Goal: Information Seeking & Learning: Learn about a topic

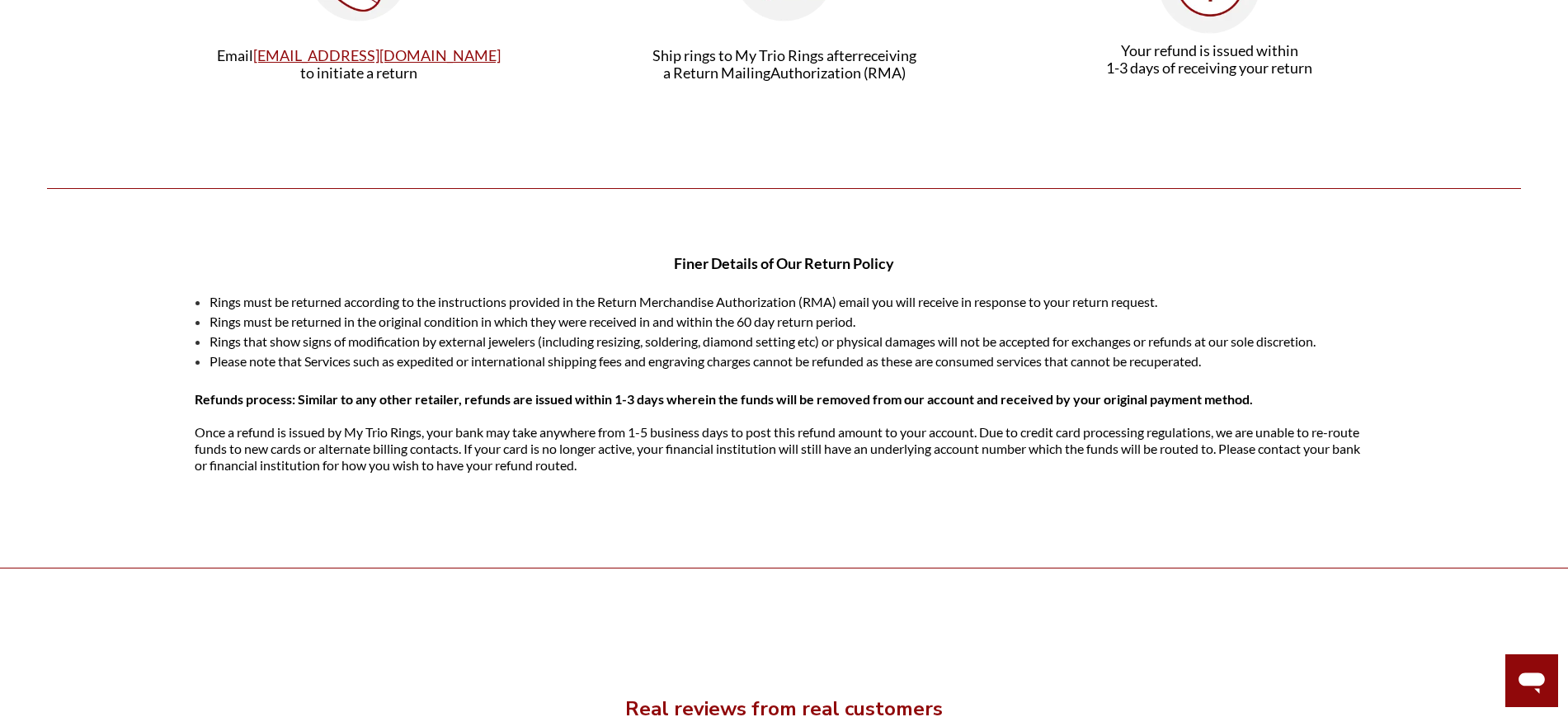
scroll to position [619, 0]
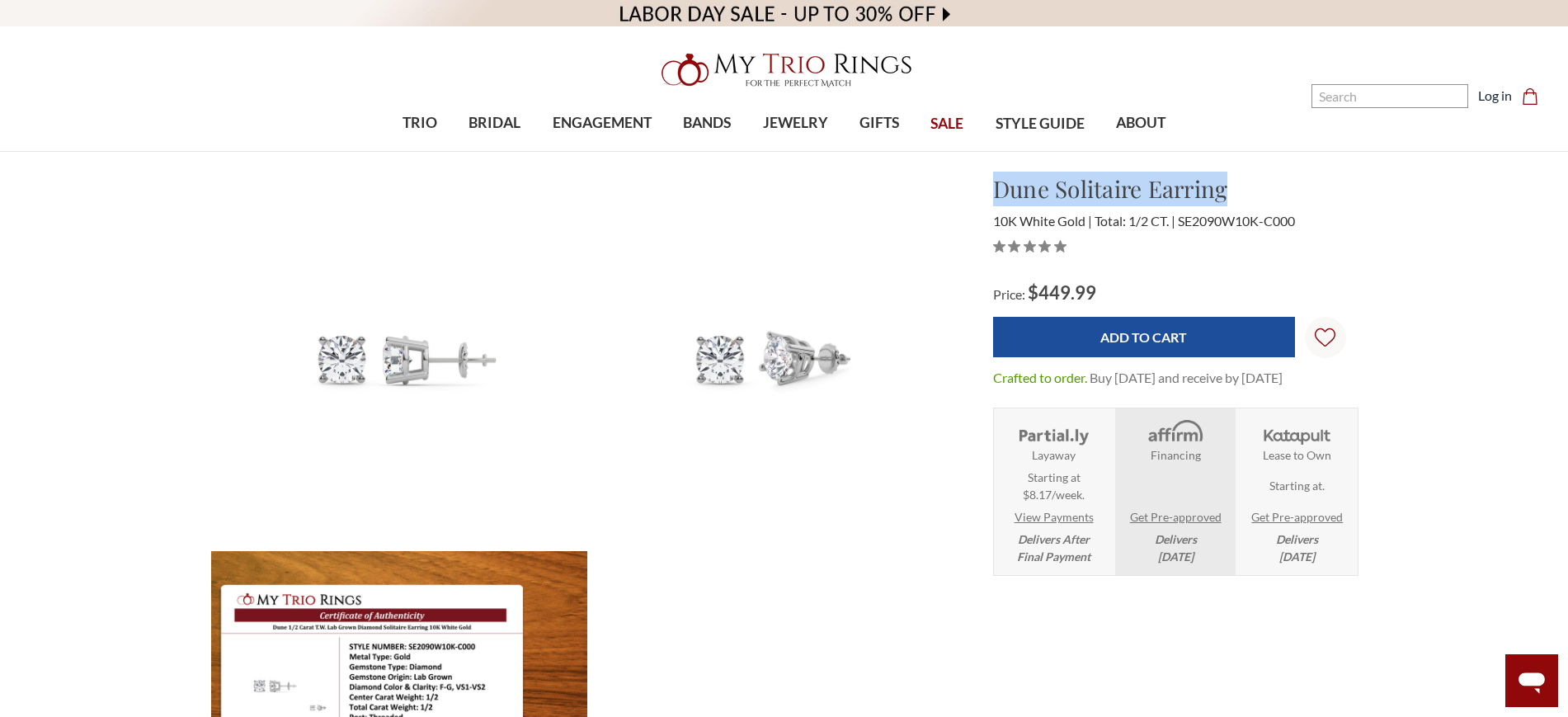
drag, startPoint x: 995, startPoint y: 188, endPoint x: 1268, endPoint y: 178, distance: 273.2
click at [1268, 178] on h1 "Dune Solitaire Earring" at bounding box center [1175, 189] width 365 height 35
copy h1 "Dune Solitaire Earring"
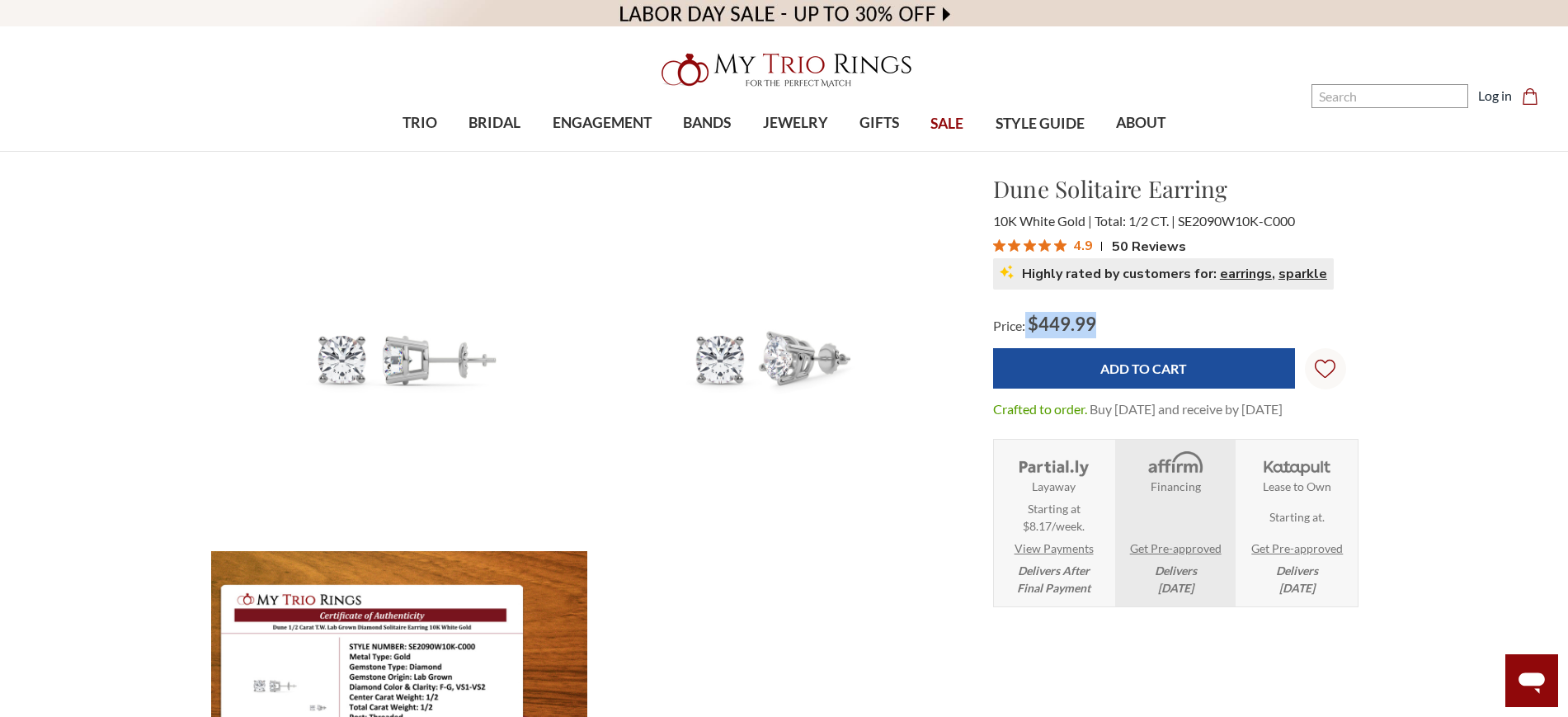
drag, startPoint x: 1026, startPoint y: 318, endPoint x: 1111, endPoint y: 317, distance: 85.0
click at [1111, 317] on div "Price: $449.99" at bounding box center [1075, 325] width 164 height 26
click at [1075, 323] on span "$449.99" at bounding box center [1061, 323] width 68 height 22
drag, startPoint x: 1031, startPoint y: 320, endPoint x: 1117, endPoint y: 318, distance: 86.0
click at [1117, 318] on div "Price: $449.99" at bounding box center [1075, 325] width 164 height 26
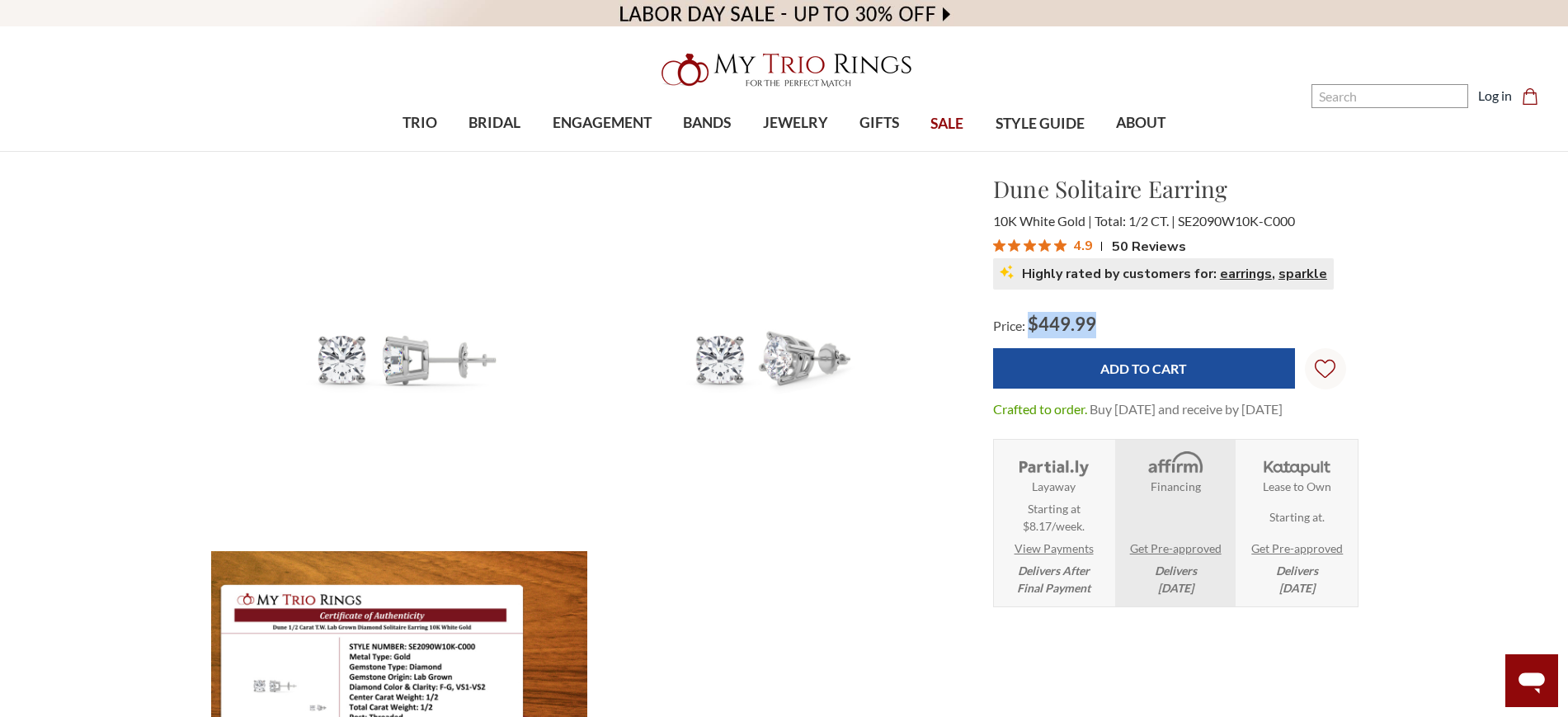
copy span "$449.99"
drag, startPoint x: 997, startPoint y: 188, endPoint x: 1328, endPoint y: 182, distance: 331.1
click at [1328, 182] on h1 "Dune Solitaire Earring" at bounding box center [1175, 189] width 365 height 35
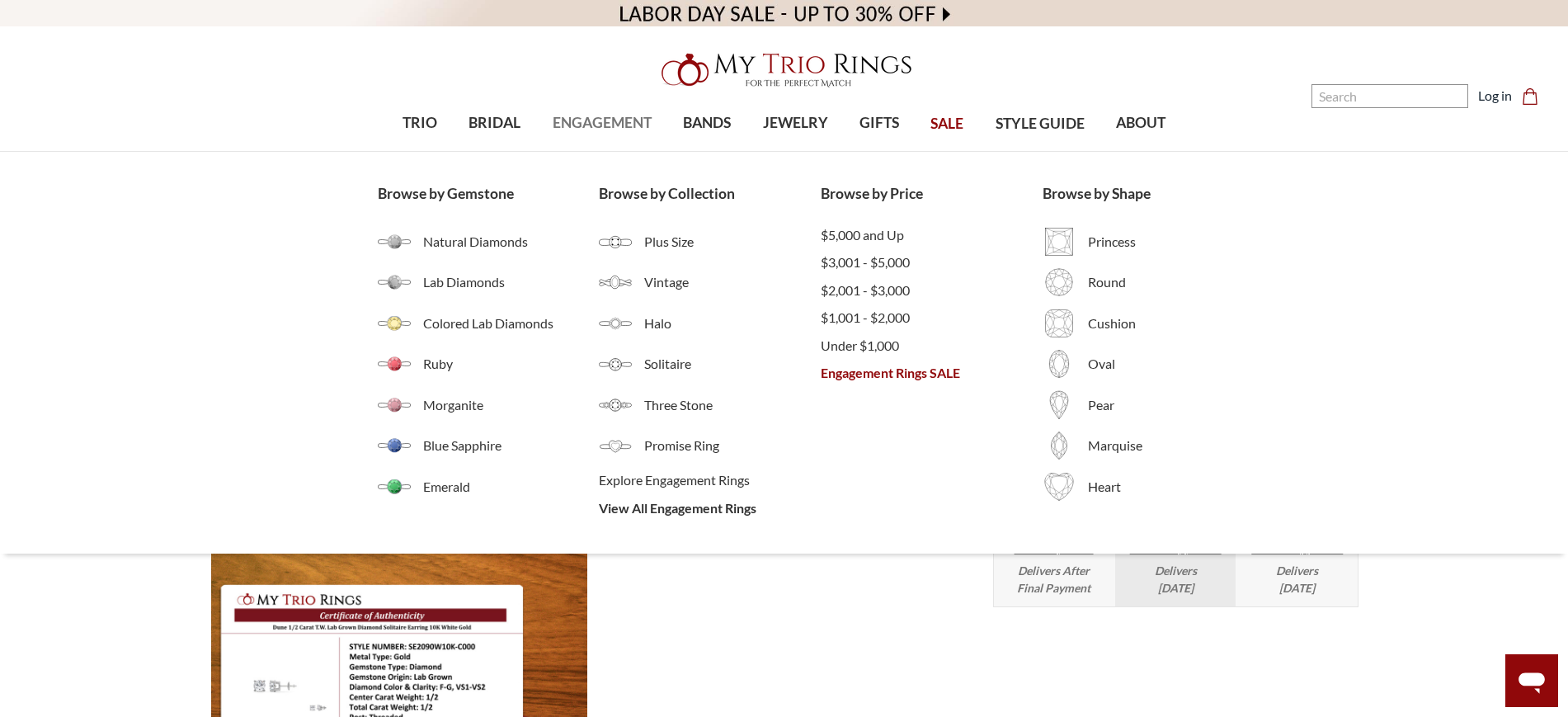
copy h1 "Dune Solitaire Earring"
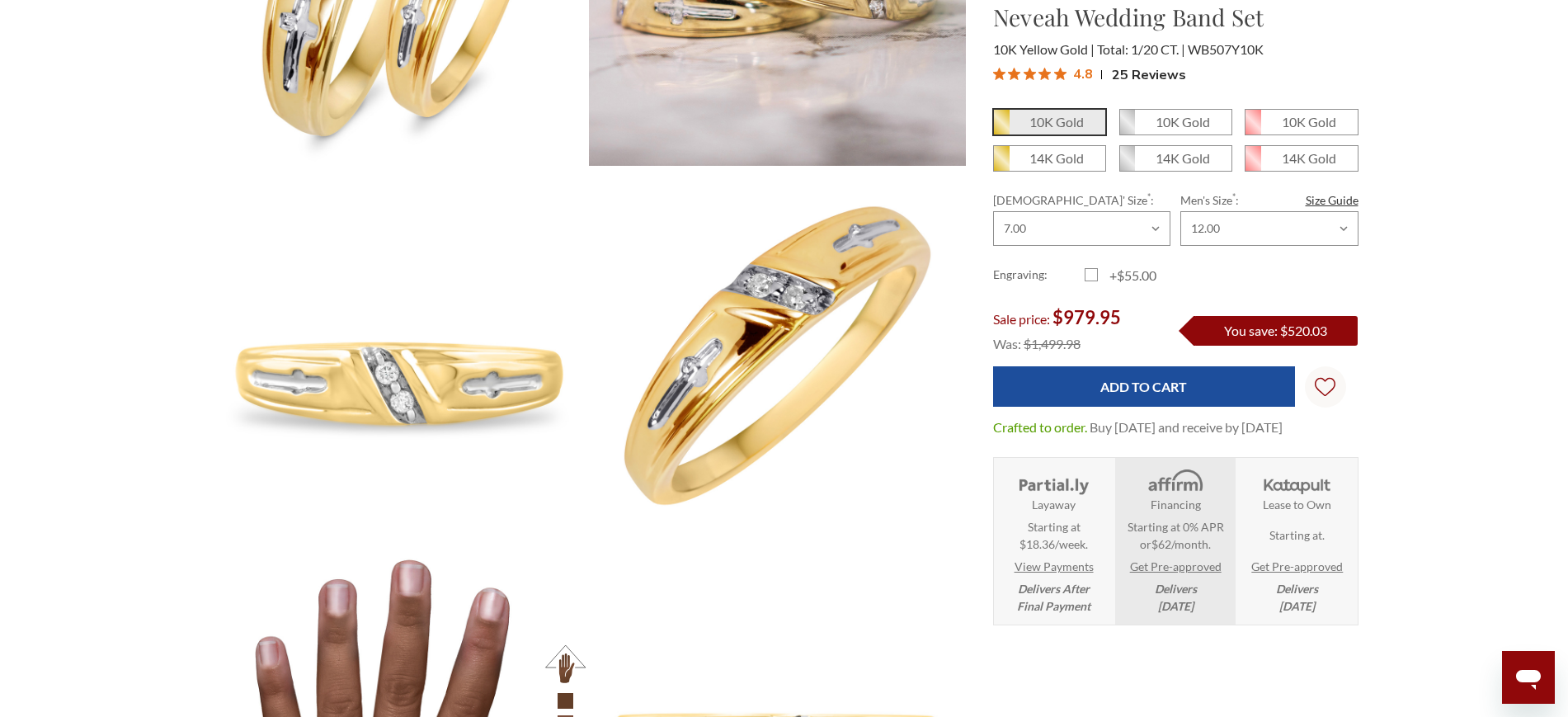
scroll to position [103, 0]
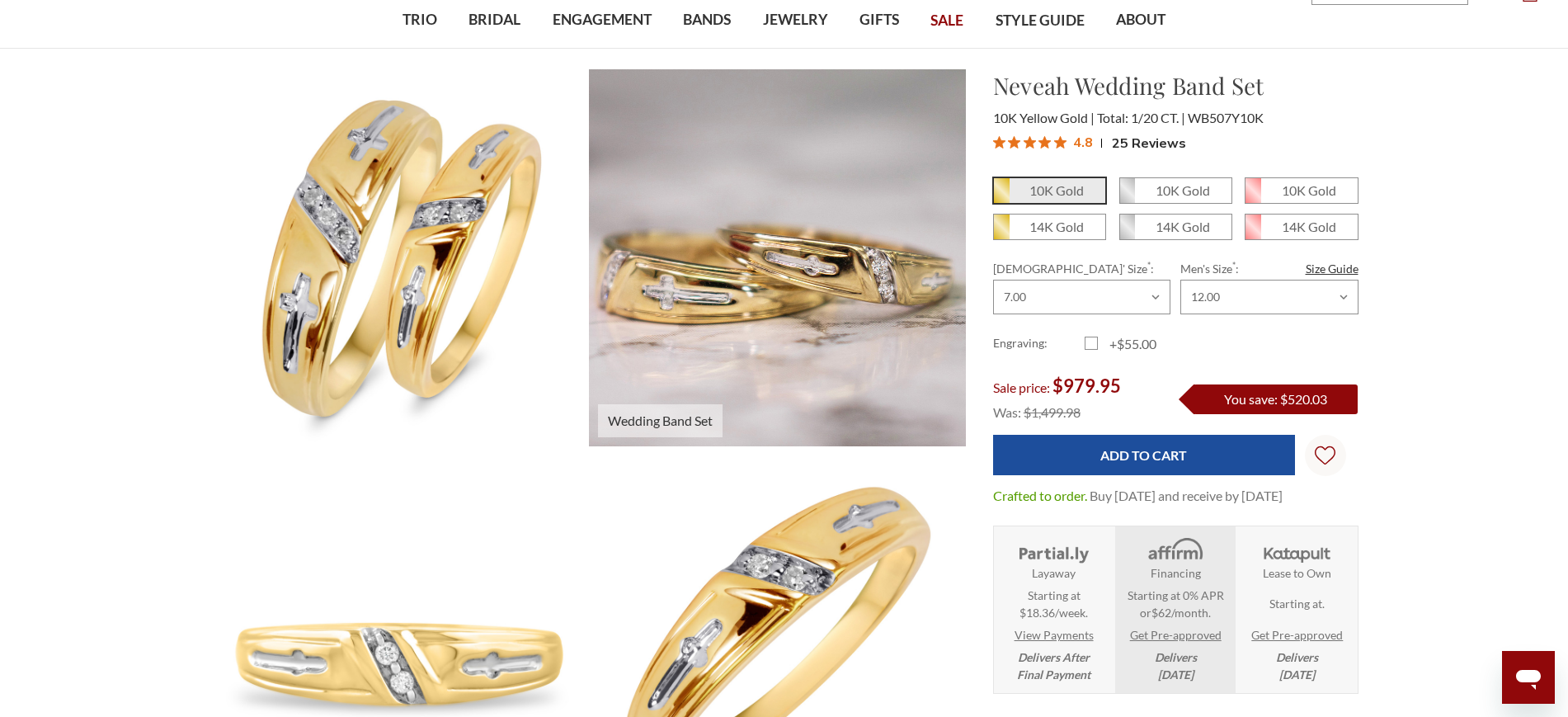
click at [736, 320] on img at bounding box center [777, 257] width 414 height 414
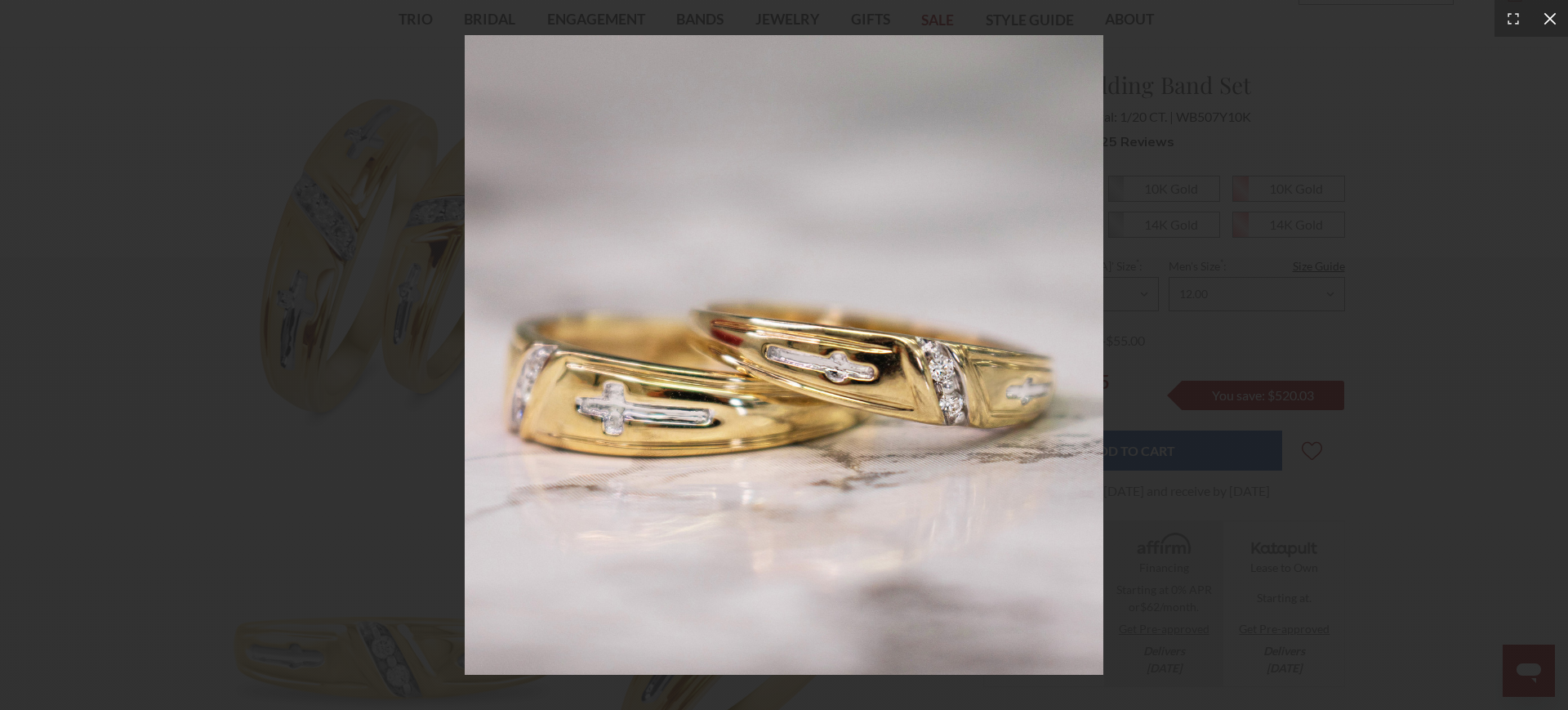
click at [1549, 21] on icon at bounding box center [1550, 18] width 16 height 16
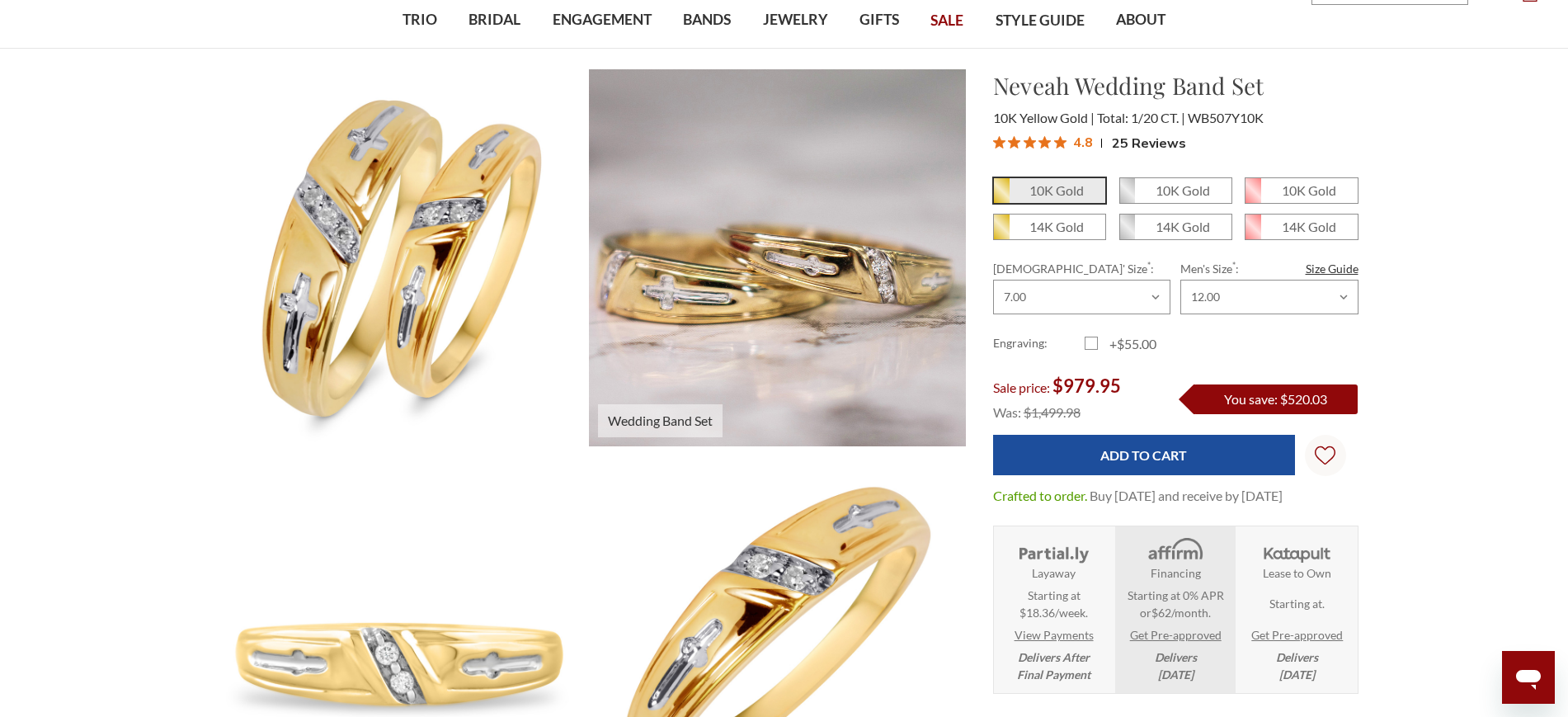
click at [817, 371] on img at bounding box center [777, 257] width 414 height 414
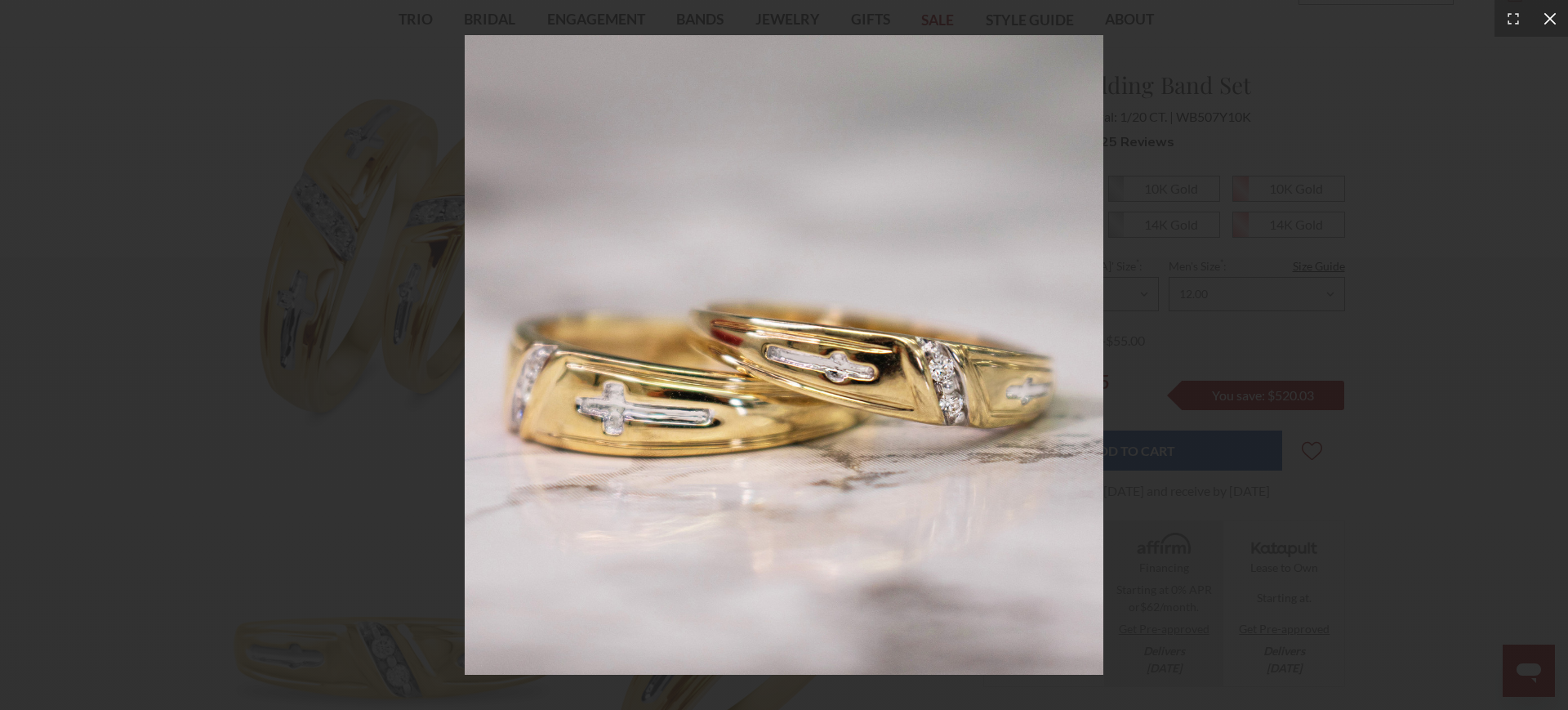
click at [1552, 16] on icon at bounding box center [1549, 18] width 12 height 12
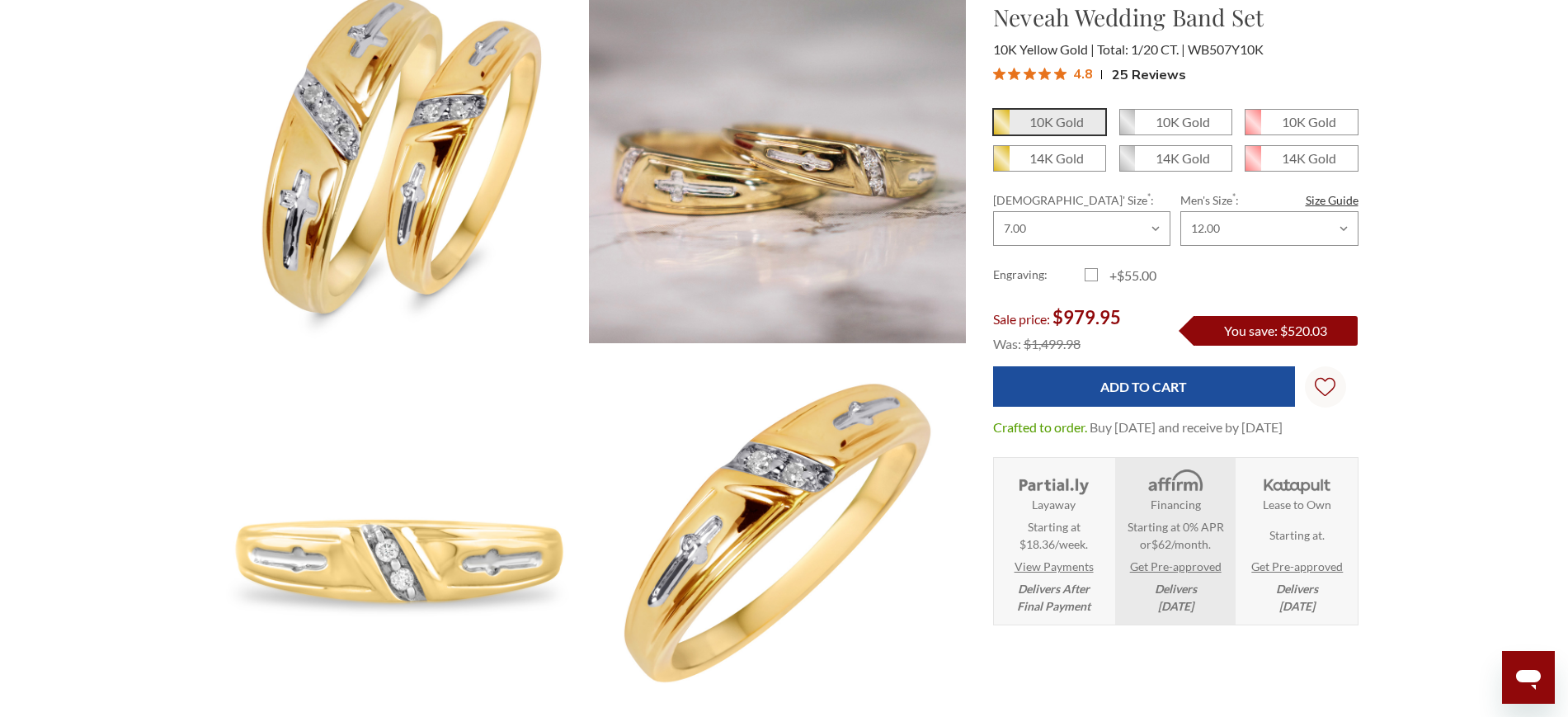
scroll to position [0, 0]
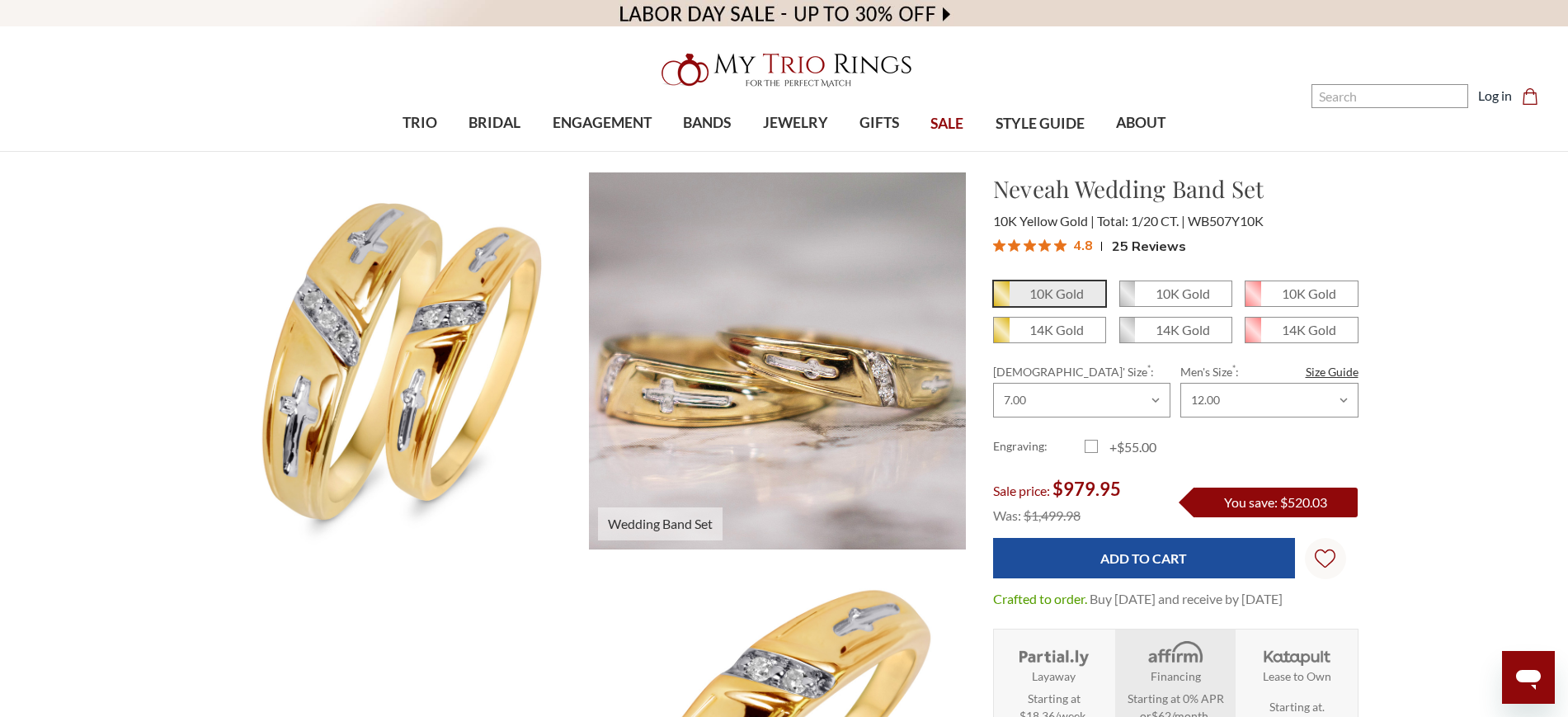
click at [842, 395] on img at bounding box center [777, 360] width 414 height 414
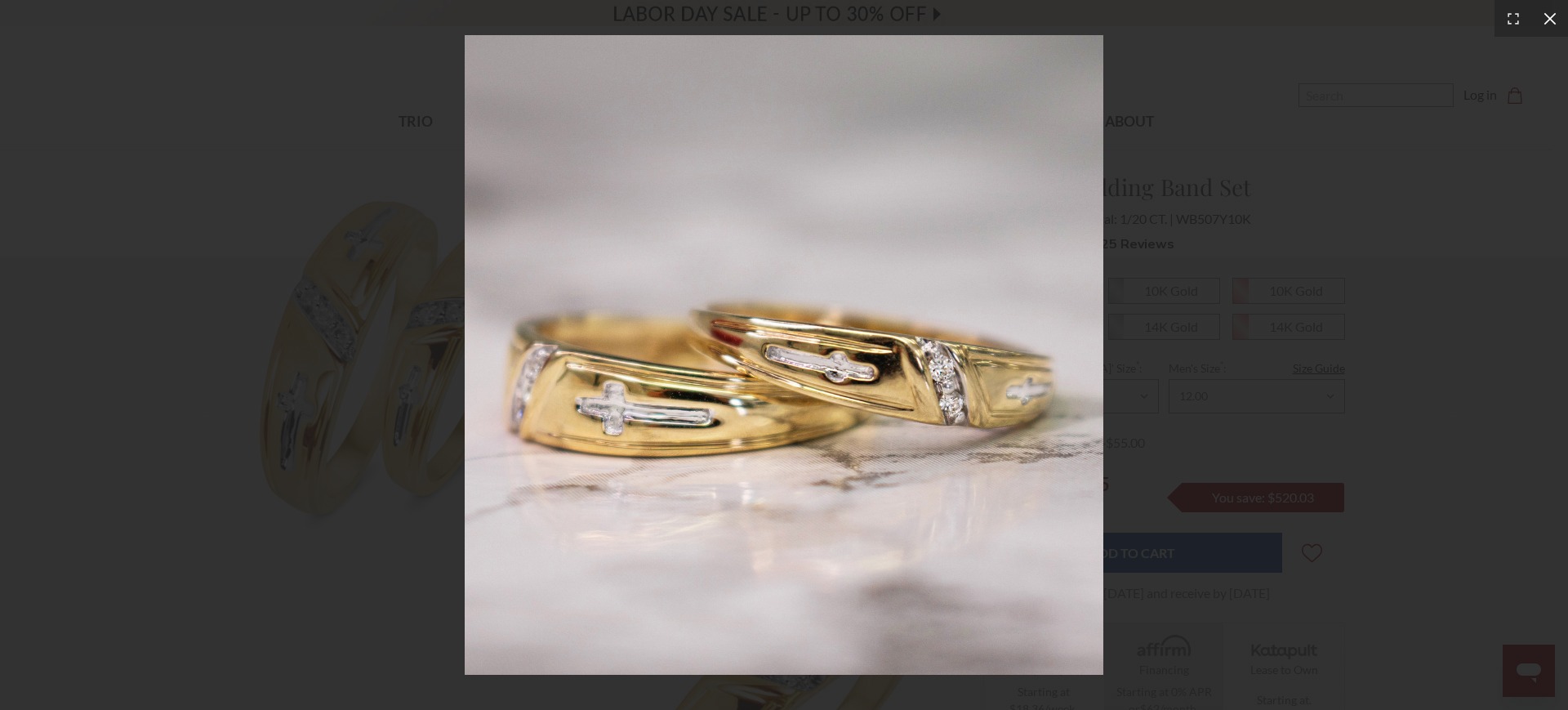
click at [1552, 27] on div at bounding box center [1549, 18] width 36 height 36
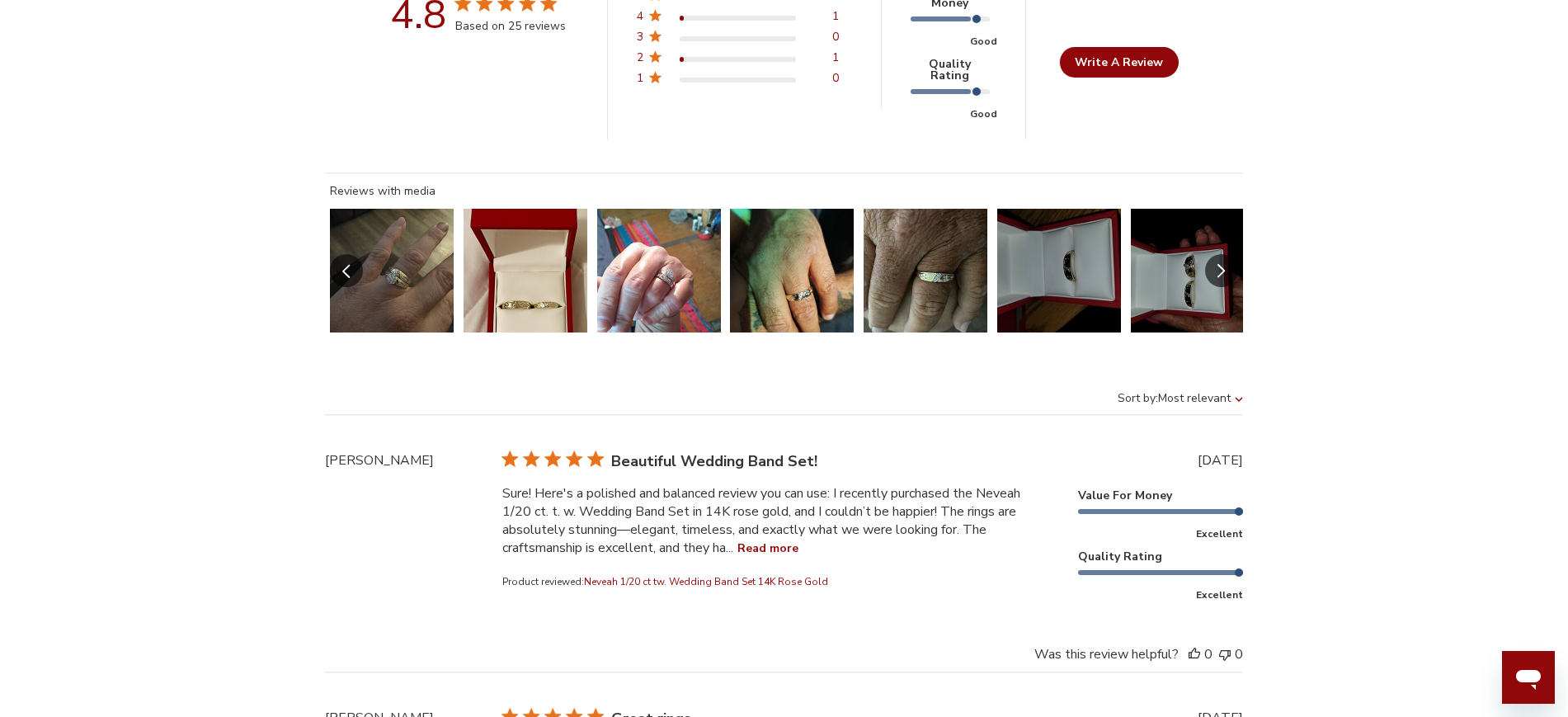
scroll to position [4397, 0]
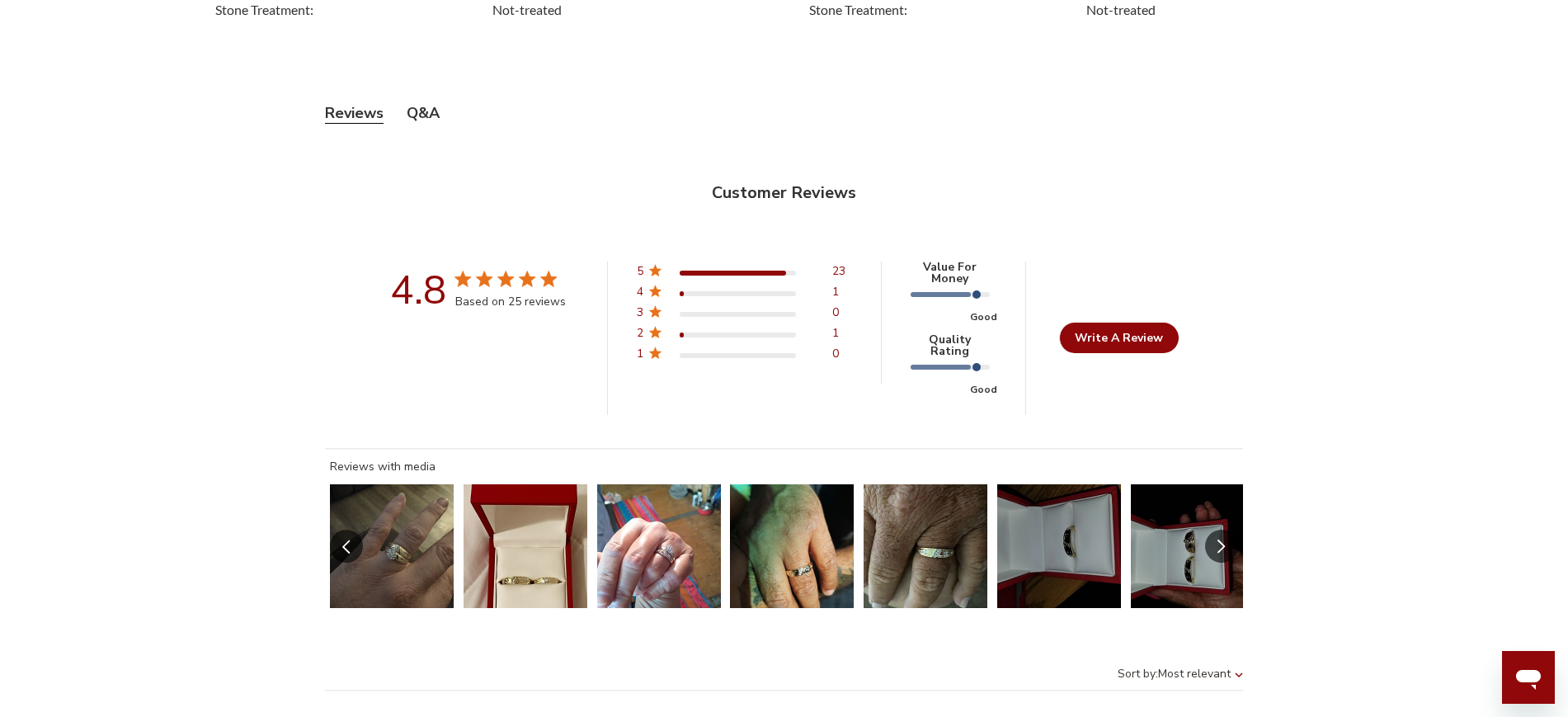
click at [1171, 536] on button "Slide 7 of 13.\a Image of customer." at bounding box center [1192, 545] width 124 height 124
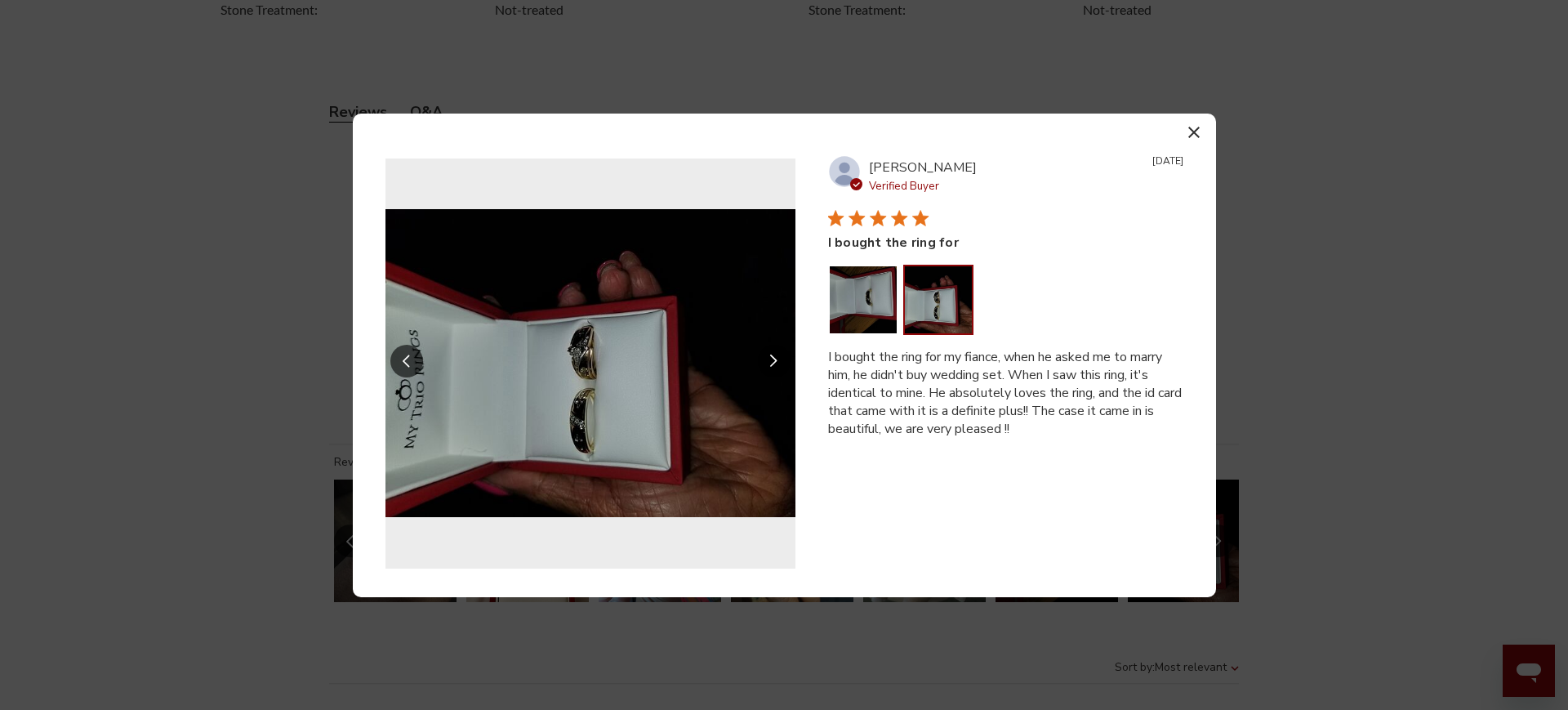
click at [1193, 129] on icon "button" at bounding box center [1193, 132] width 11 height 11
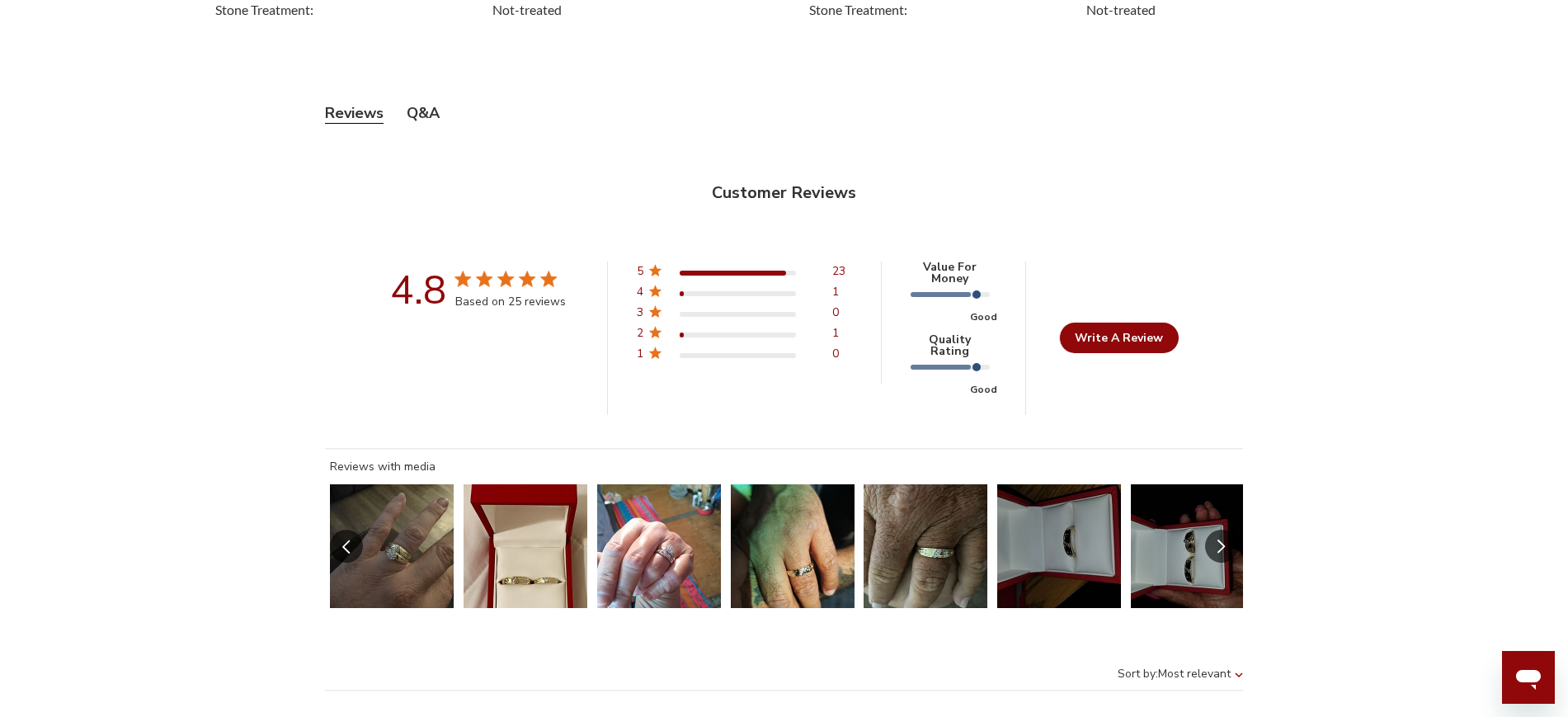
click at [423, 549] on button "Slide 1 of 13.\a Image of customer." at bounding box center [391, 545] width 124 height 124
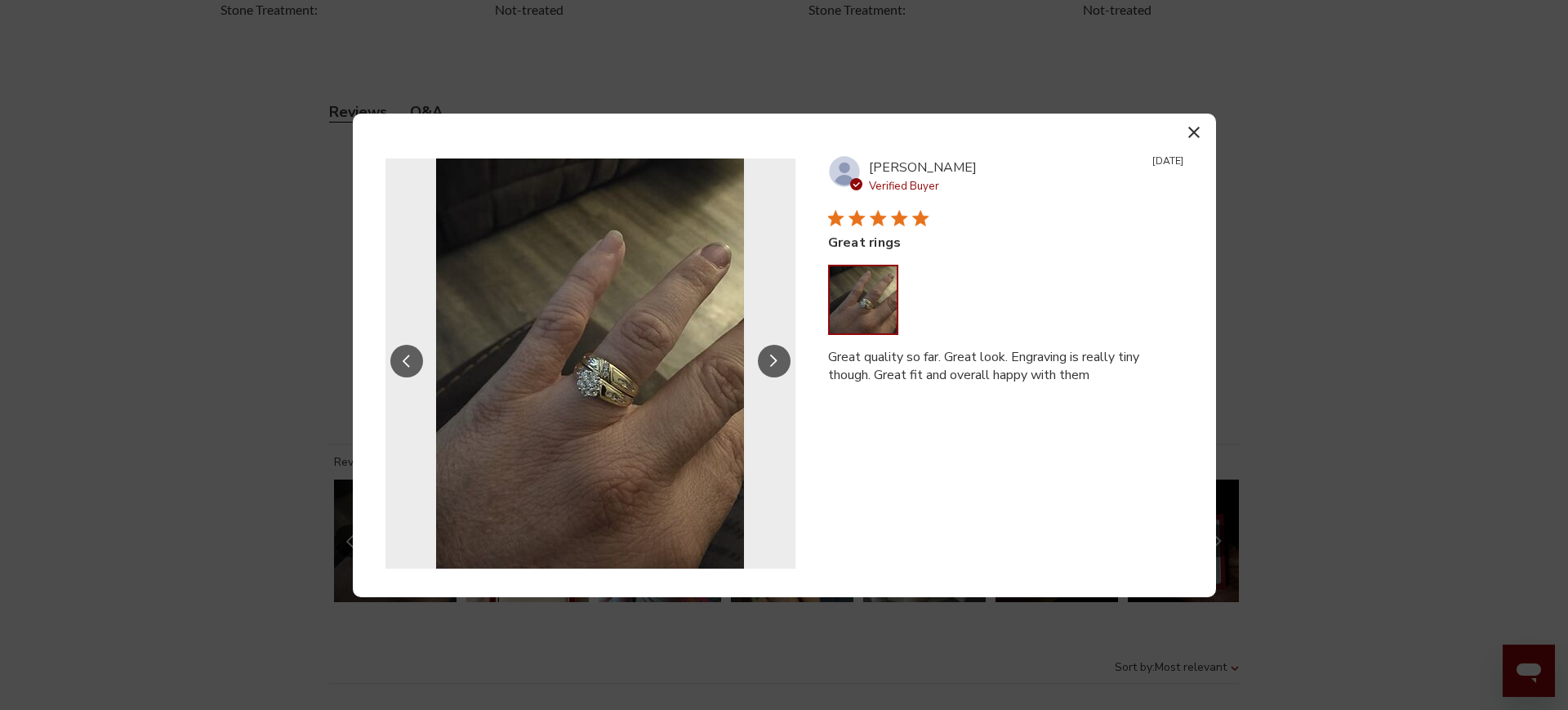
click at [1191, 123] on button "button" at bounding box center [1193, 132] width 23 height 23
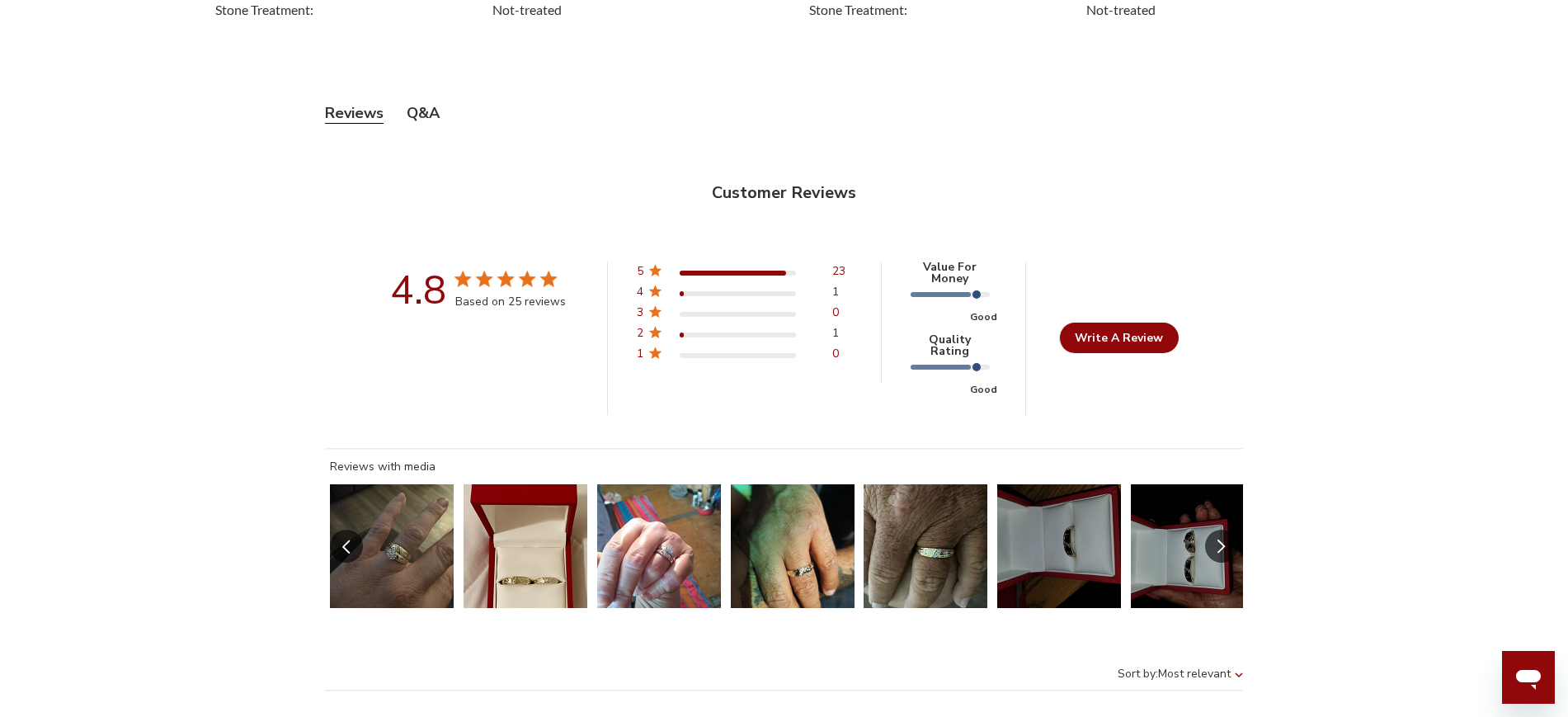
click at [491, 566] on button "Slide 2 of 13.\a Image of customer." at bounding box center [525, 545] width 124 height 124
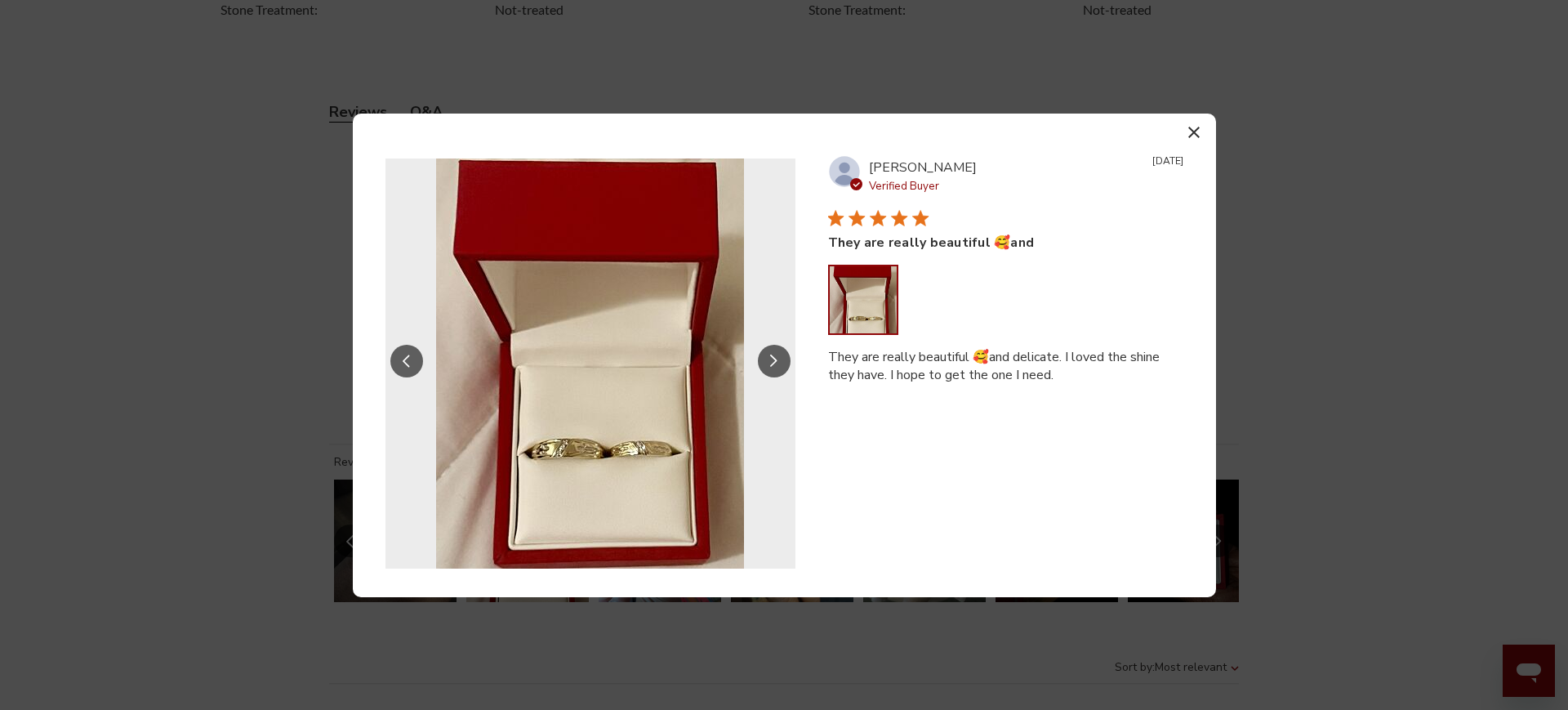
click at [1184, 127] on button "button" at bounding box center [1193, 132] width 23 height 23
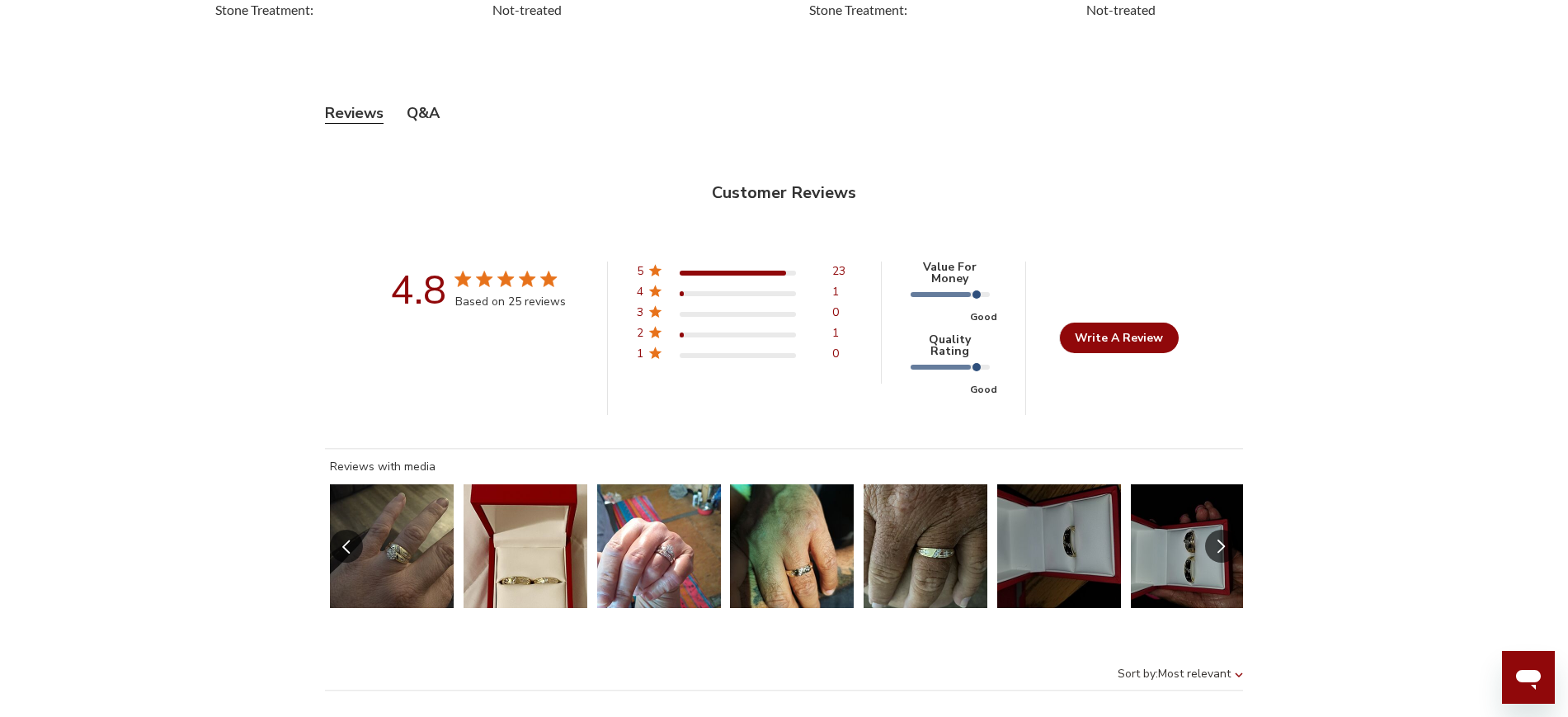
click at [1181, 549] on button "Slide 7 of 13.\a Image of customer." at bounding box center [1192, 545] width 124 height 124
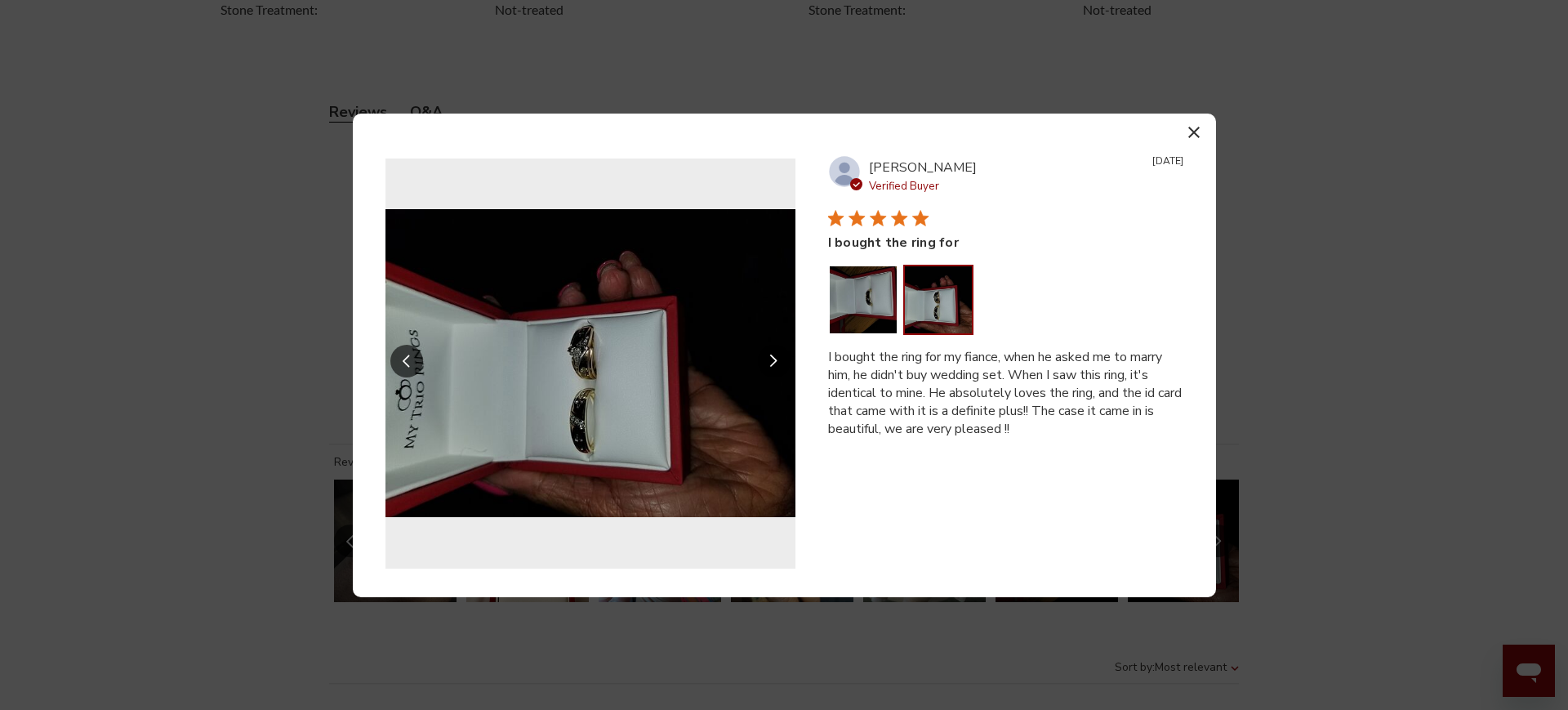
click at [774, 352] on button "Slide Controls" at bounding box center [774, 361] width 33 height 33
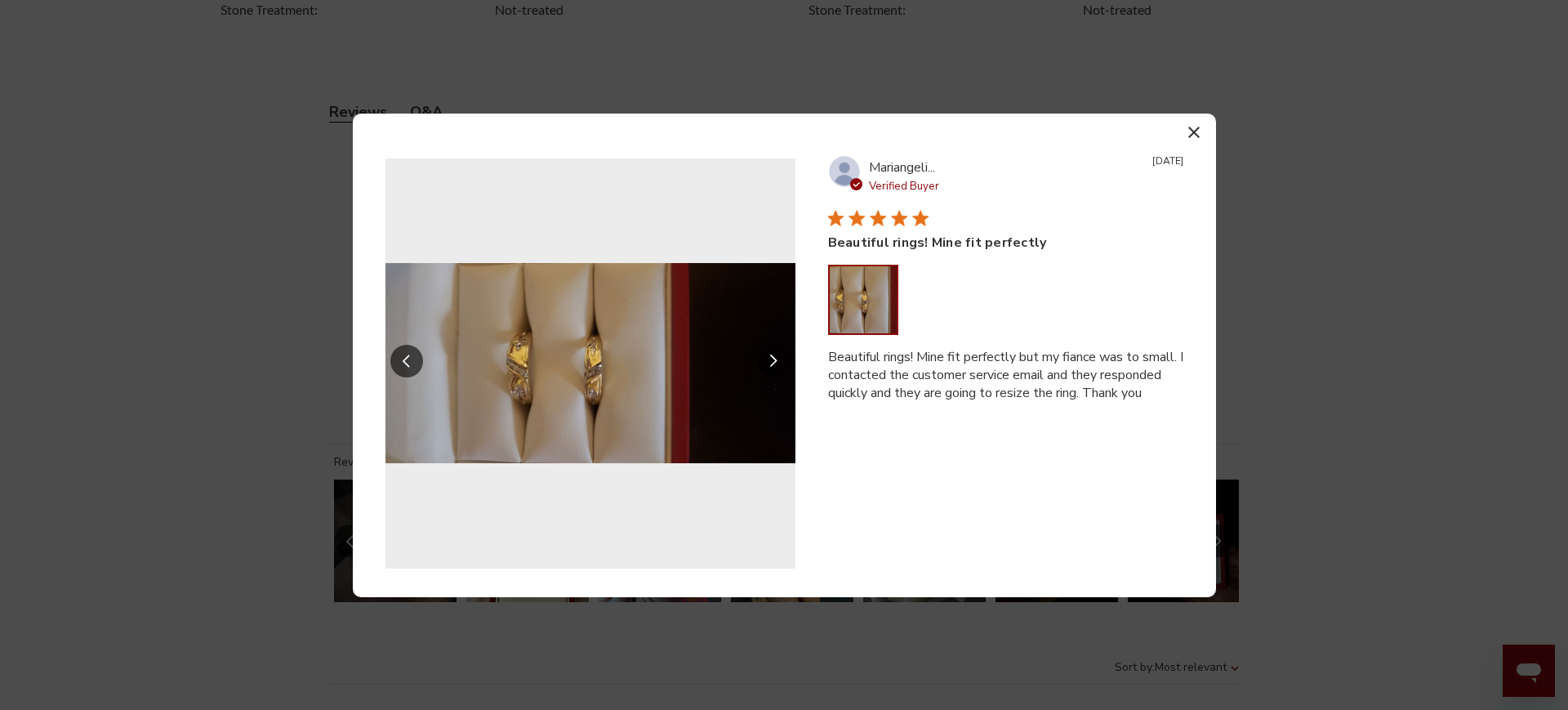
click at [1193, 128] on icon "button" at bounding box center [1193, 132] width 11 height 11
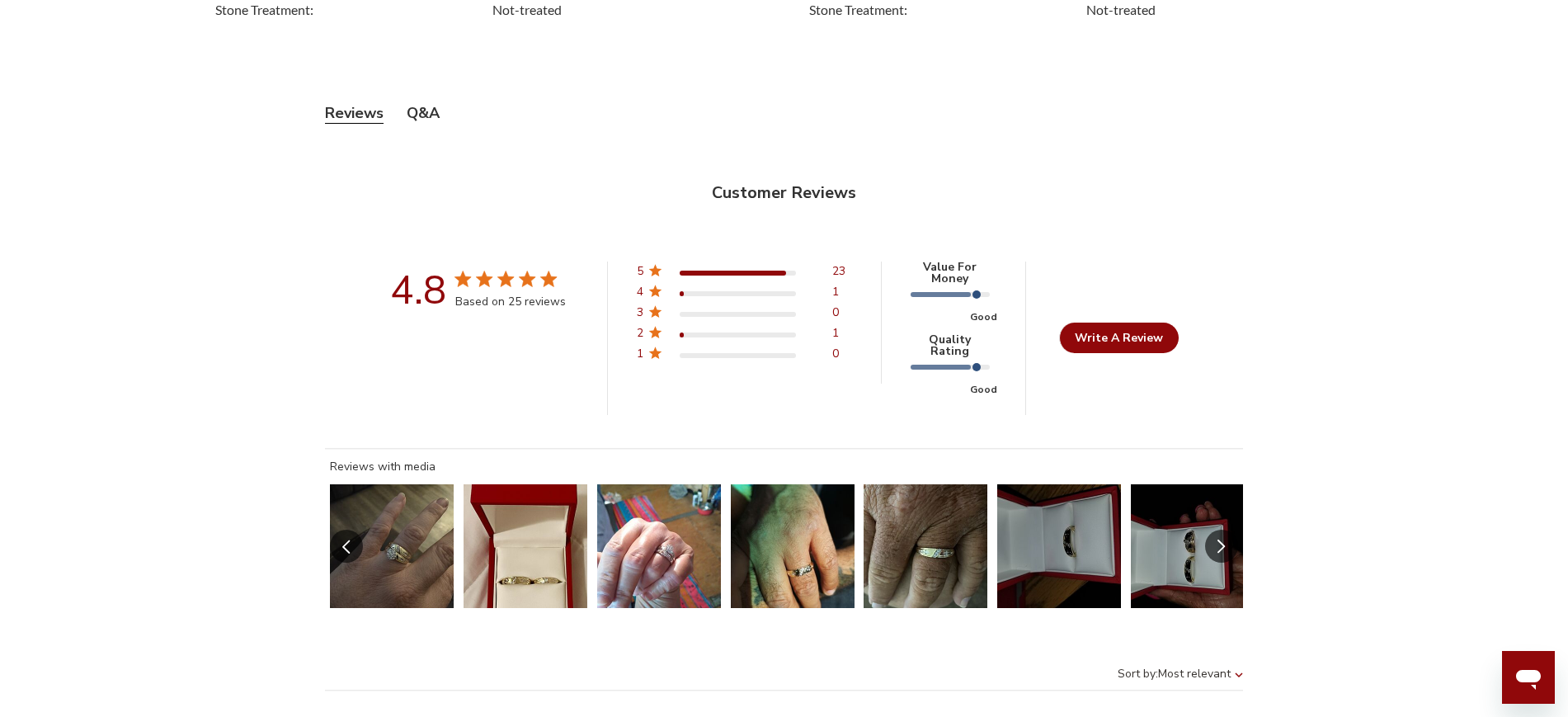
click at [946, 535] on button "Slide 5 of 13.\a Image of customer." at bounding box center [925, 545] width 124 height 124
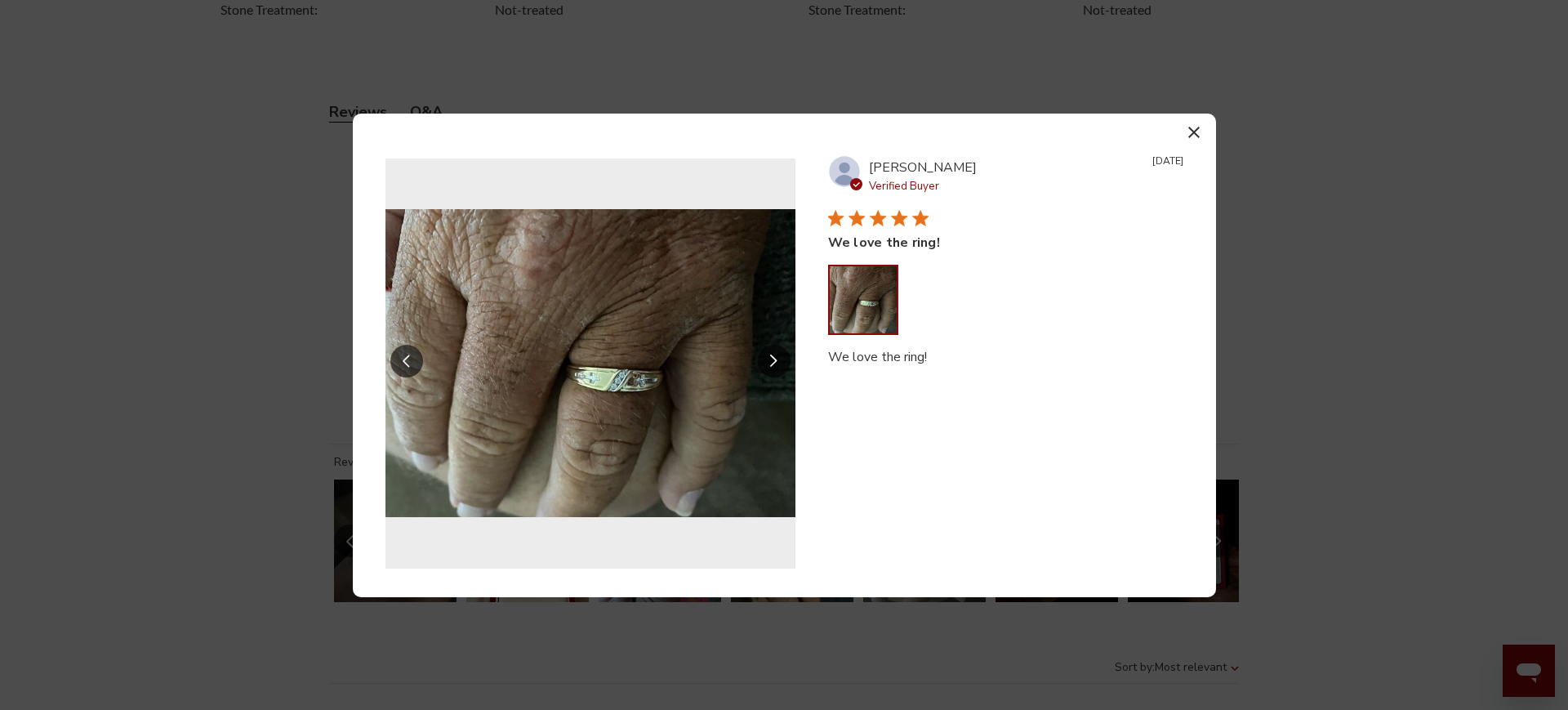
click at [1196, 128] on icon "button" at bounding box center [1193, 132] width 11 height 11
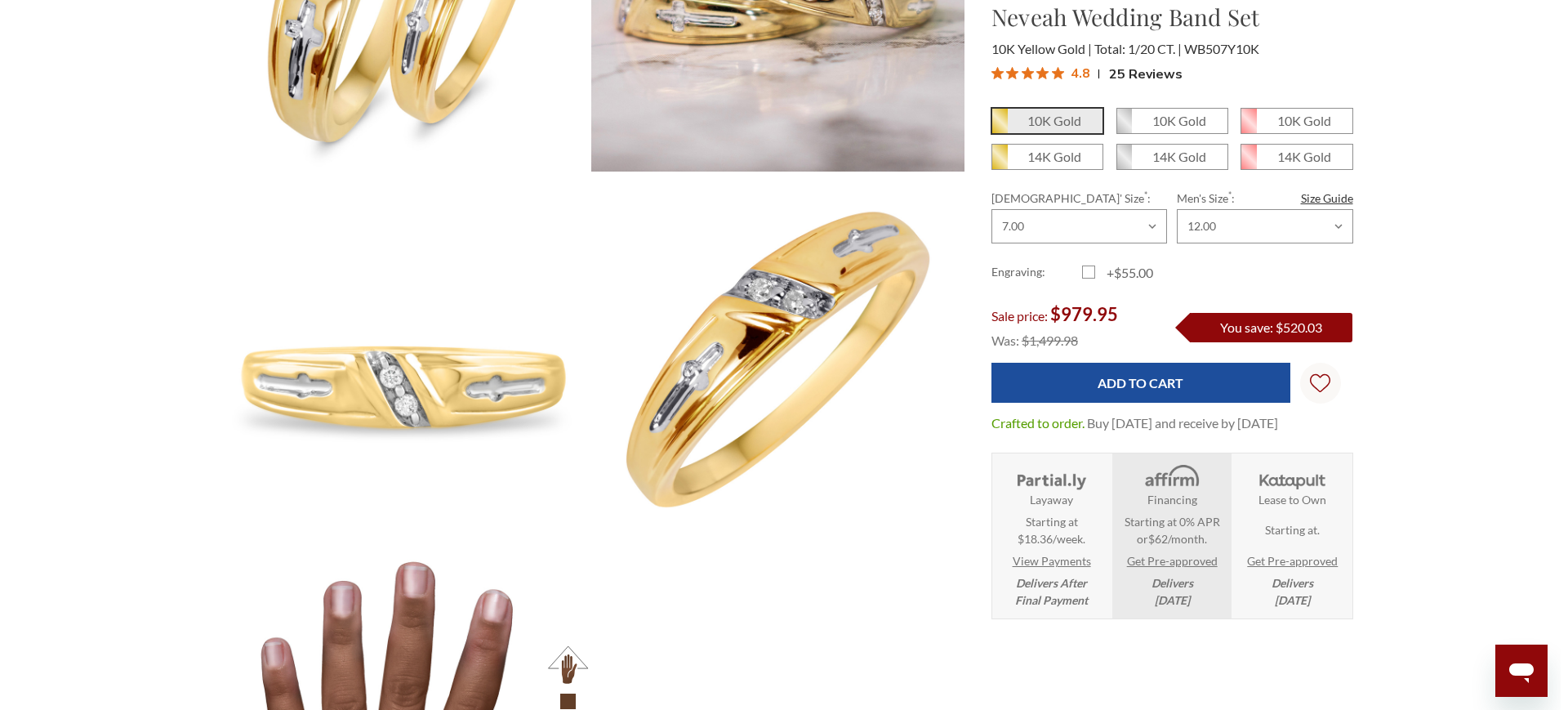
scroll to position [0, 0]
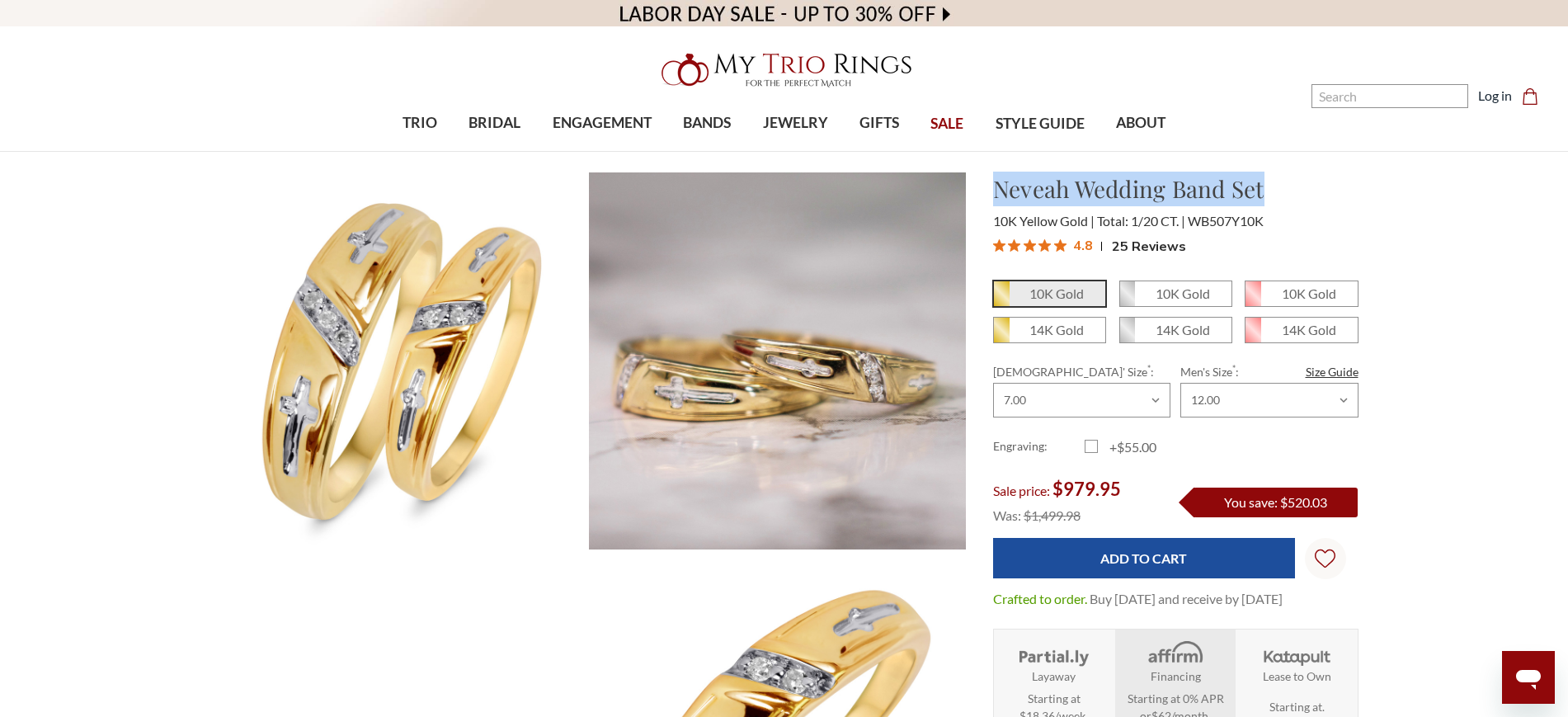
drag, startPoint x: 1006, startPoint y: 188, endPoint x: 1304, endPoint y: 215, distance: 299.2
click at [1302, 183] on h1 "Neveah Wedding Band Set" at bounding box center [1175, 189] width 365 height 35
drag, startPoint x: 1190, startPoint y: 219, endPoint x: 1302, endPoint y: 229, distance: 112.4
click at [1302, 229] on div "10K Yellow Gold Total: 1/20 CT. WB507Y10K" at bounding box center [1175, 221] width 365 height 20
copy span "WB507Y10K"
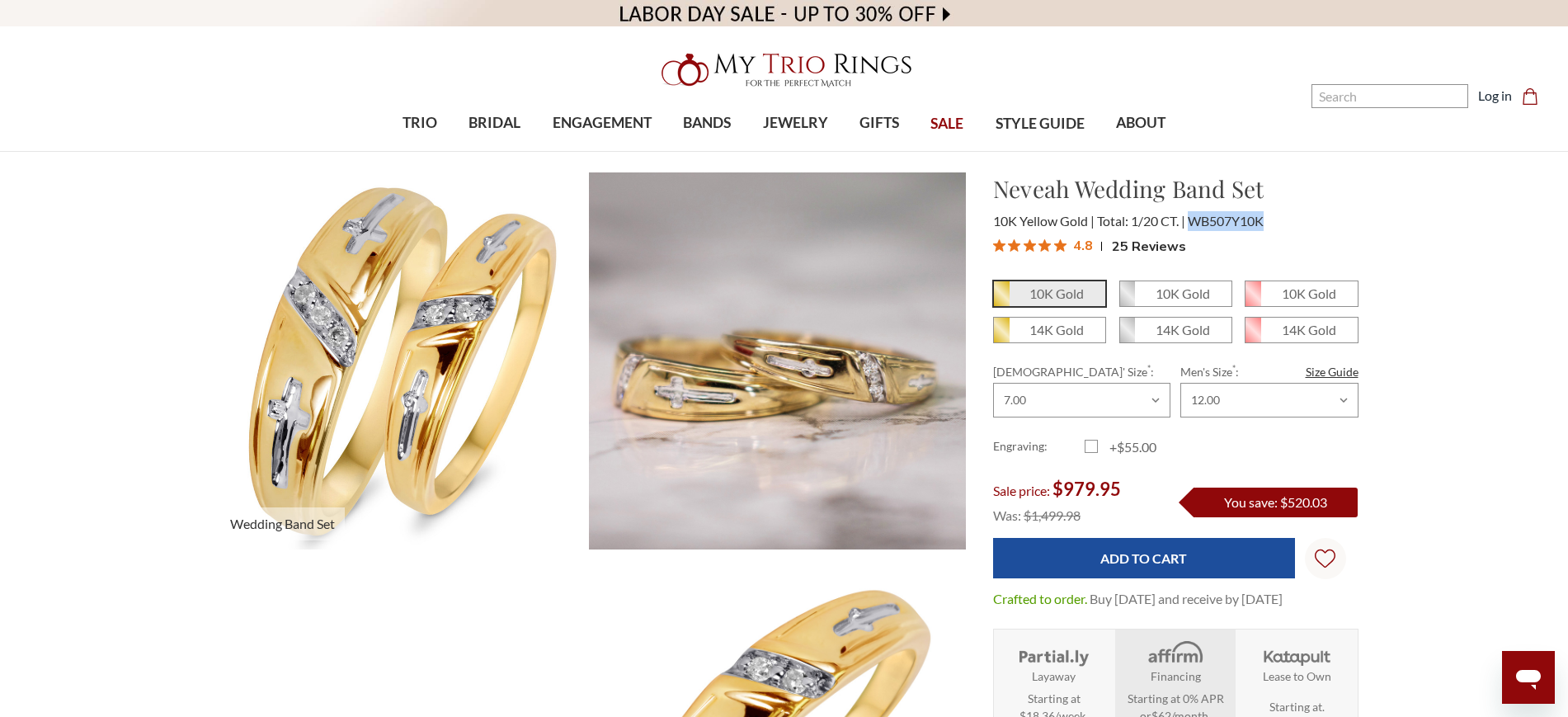
click at [393, 412] on img at bounding box center [399, 360] width 414 height 414
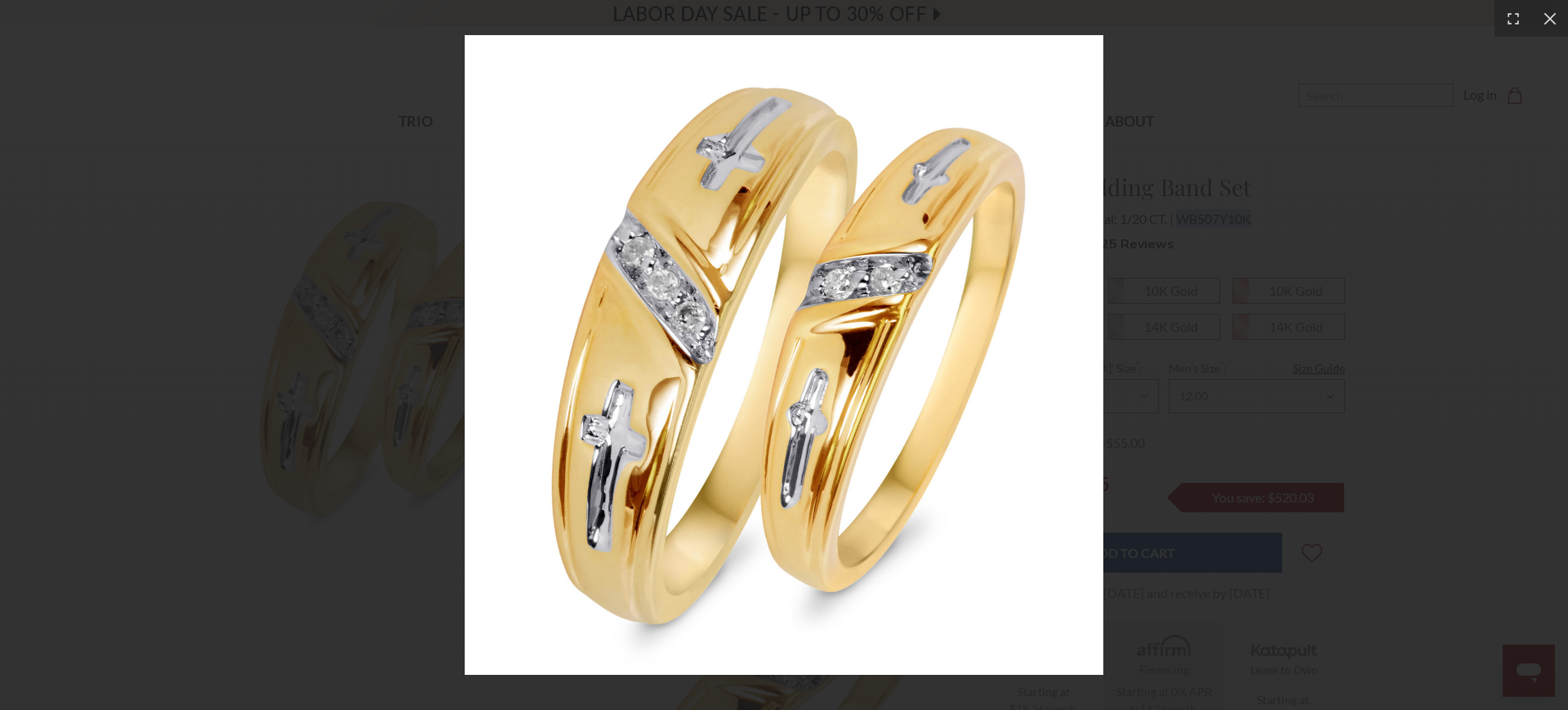
click at [1514, 470] on div at bounding box center [784, 355] width 1568 height 710
